Goal: Task Accomplishment & Management: Use online tool/utility

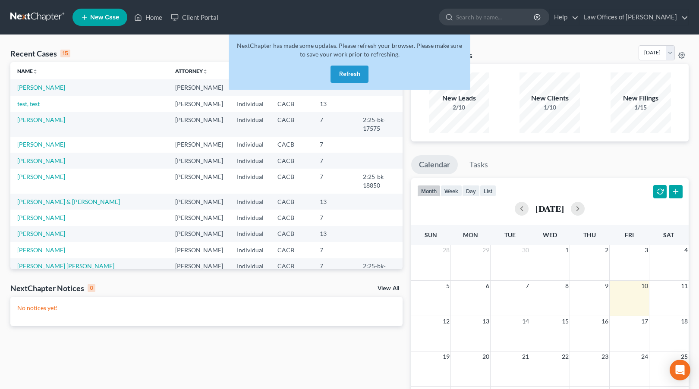
click at [348, 73] on button "Refresh" at bounding box center [350, 74] width 38 height 17
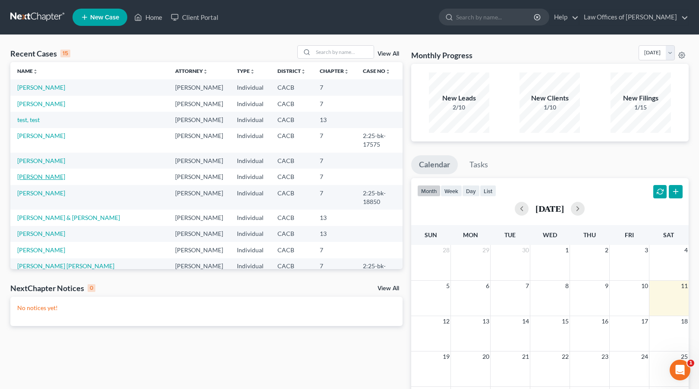
click at [38, 173] on link "[PERSON_NAME]" at bounding box center [41, 176] width 48 height 7
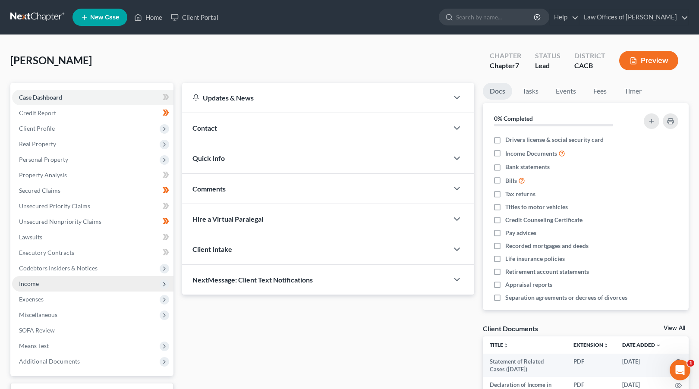
click at [37, 281] on span "Income" at bounding box center [29, 283] width 20 height 7
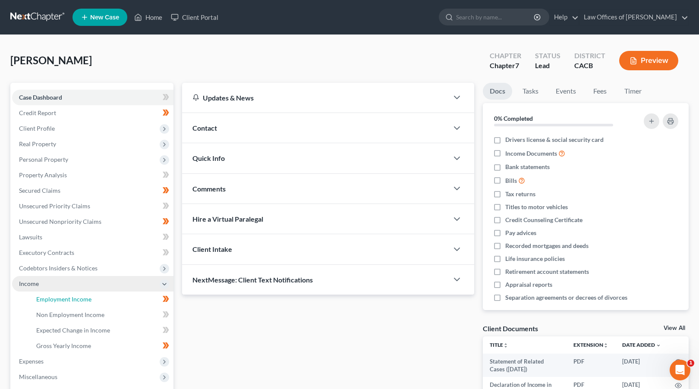
click at [69, 293] on link "Employment Income" at bounding box center [101, 300] width 144 height 16
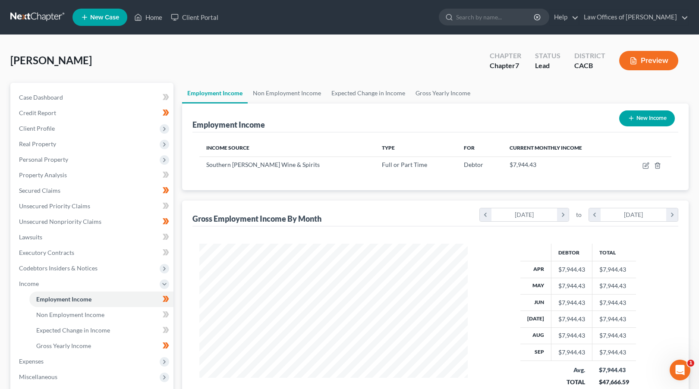
scroll to position [155, 285]
click at [156, 16] on link "Home" at bounding box center [148, 17] width 37 height 16
